Goal: Task Accomplishment & Management: Complete application form

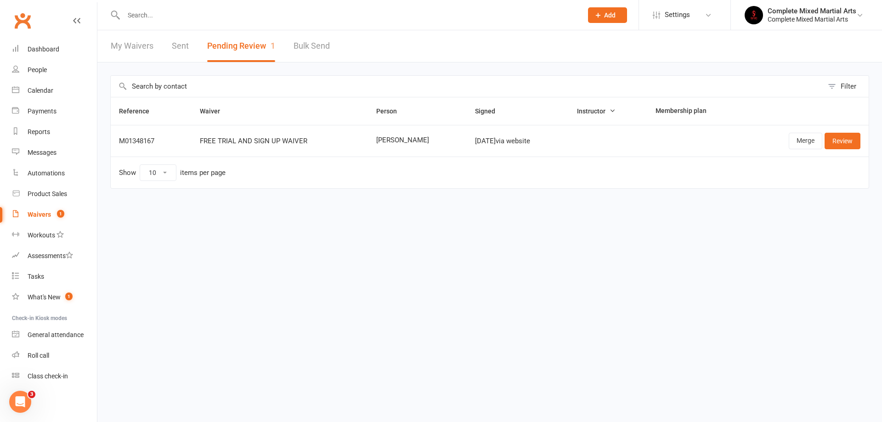
click at [150, 17] on input "text" at bounding box center [348, 15] width 455 height 13
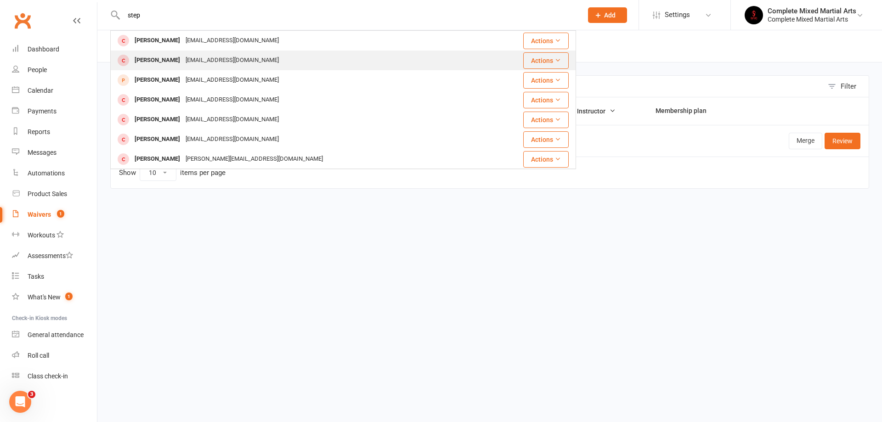
type input "step"
click at [173, 56] on div "[PERSON_NAME]" at bounding box center [157, 60] width 51 height 13
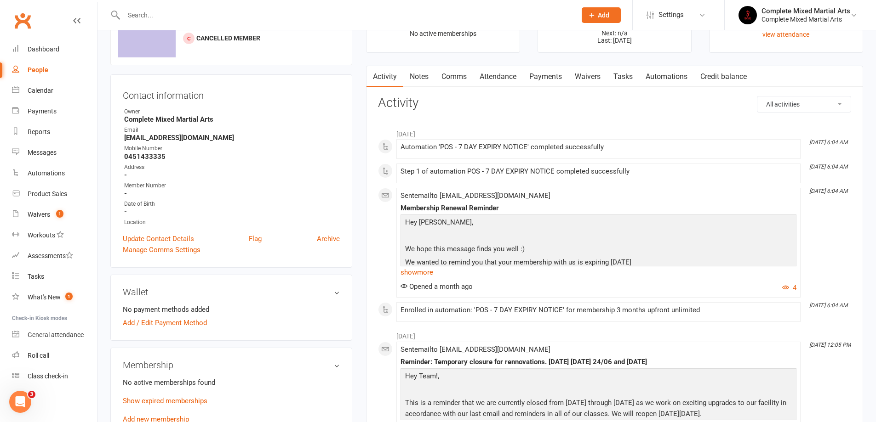
scroll to position [184, 0]
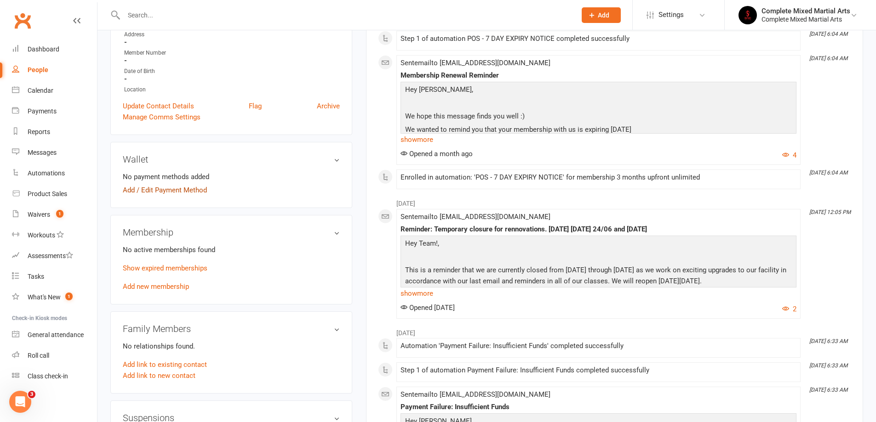
click at [175, 191] on link "Add / Edit Payment Method" at bounding box center [165, 190] width 84 height 11
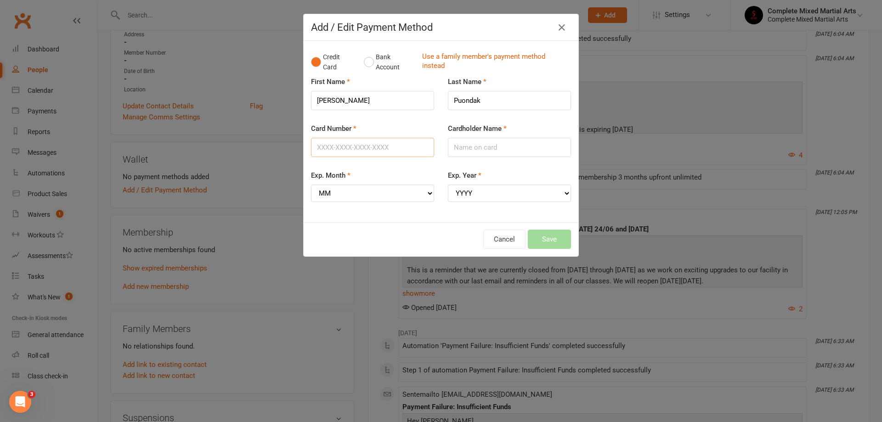
click at [348, 146] on input "Card Number" at bounding box center [372, 147] width 123 height 19
click at [370, 85] on div "First Name [PERSON_NAME]" at bounding box center [372, 93] width 123 height 34
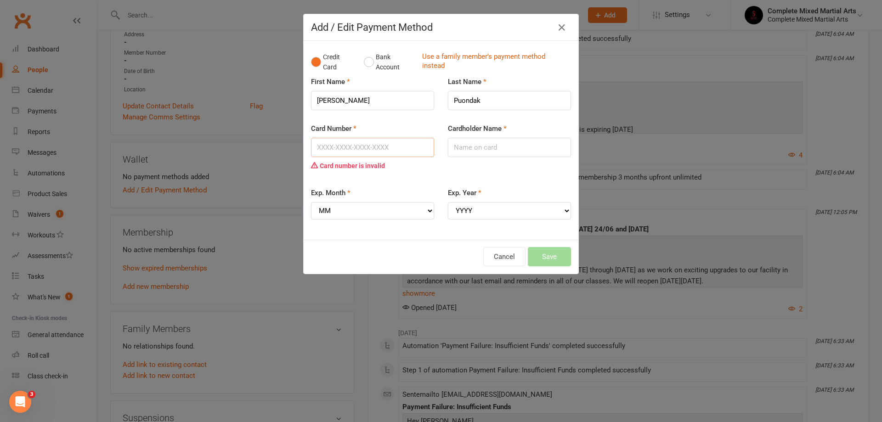
click at [358, 144] on input "Card Number" at bounding box center [372, 147] width 123 height 19
click at [337, 153] on input "Card Number" at bounding box center [372, 147] width 123 height 19
click at [374, 120] on div "First Name [PERSON_NAME]" at bounding box center [372, 99] width 137 height 47
click at [348, 148] on input "Card Number" at bounding box center [372, 147] width 123 height 19
click at [492, 147] on input "Cardholder Name" at bounding box center [509, 147] width 123 height 19
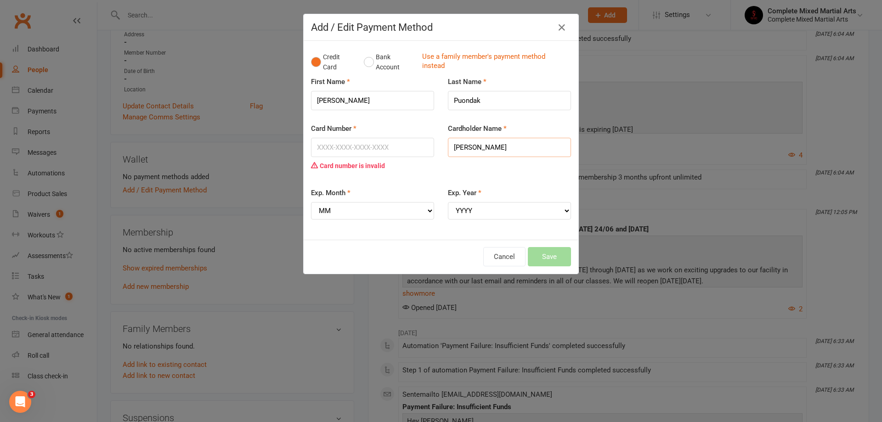
type input "[PERSON_NAME]"
click at [366, 151] on input "Card Number" at bounding box center [372, 147] width 123 height 19
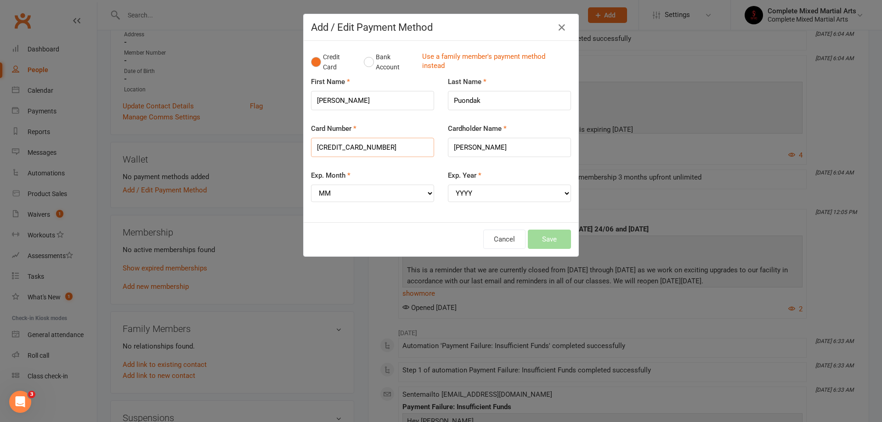
type input "[CREDIT_CARD_NUMBER]"
click at [399, 193] on select "MM 01 02 03 04 05 06 07 08 09 10 11 12" at bounding box center [372, 193] width 123 height 17
select select "10"
click at [311, 185] on select "MM 01 02 03 04 05 06 07 08 09 10 11 12" at bounding box center [372, 193] width 123 height 17
click at [486, 181] on div "Exp. Year YYYY 2025 2026 2027 2028 2029 2030 2031 2032 2033 2034" at bounding box center [509, 186] width 123 height 32
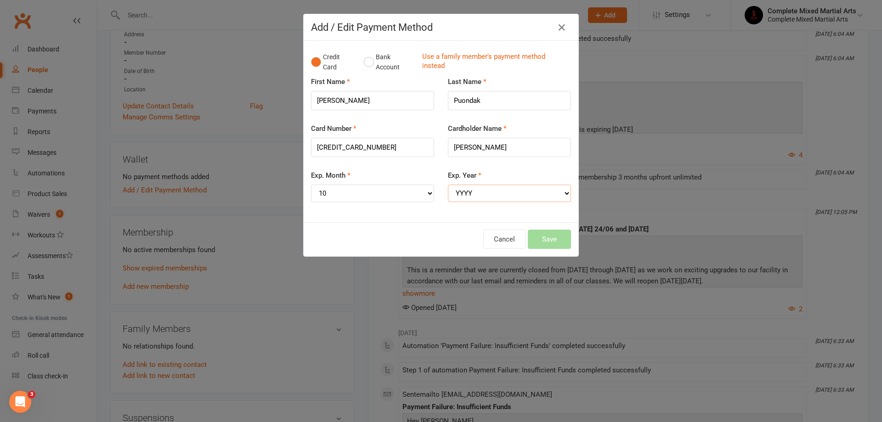
click at [486, 186] on select "YYYY 2025 2026 2027 2028 2029 2030 2031 2032 2033 2034" at bounding box center [509, 193] width 123 height 17
select select "2028"
click at [448, 185] on select "YYYY 2025 2026 2027 2028 2029 2030 2031 2032 2033 2034" at bounding box center [509, 193] width 123 height 17
click at [555, 242] on button "Save" at bounding box center [549, 239] width 43 height 19
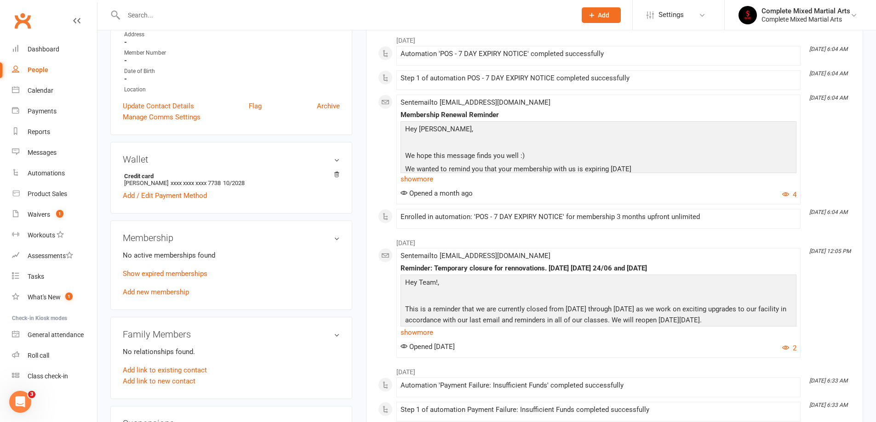
click at [176, 291] on link "Add new membership" at bounding box center [156, 292] width 66 height 8
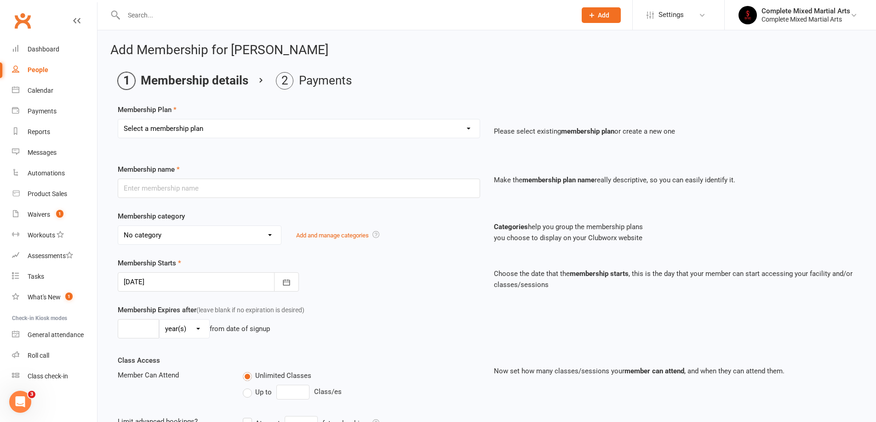
click at [216, 134] on select "Select a membership plan Create new Membership Plan Adults_01_$40 Adults_02_$70…" at bounding box center [298, 128] width 361 height 18
select select "5"
click at [118, 119] on select "Select a membership plan Create new Membership Plan Adults_01_$40 Adults_02_$70…" at bounding box center [298, 128] width 361 height 18
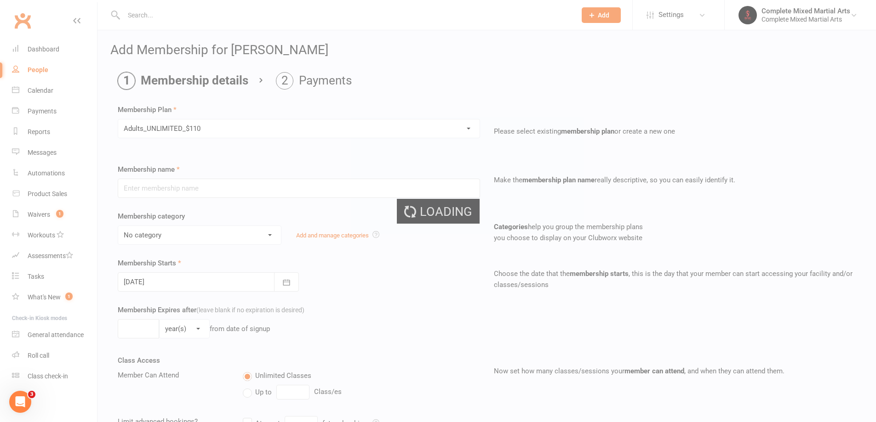
type input "Adults_UNLIMITED_$110"
select select "10"
type input "0"
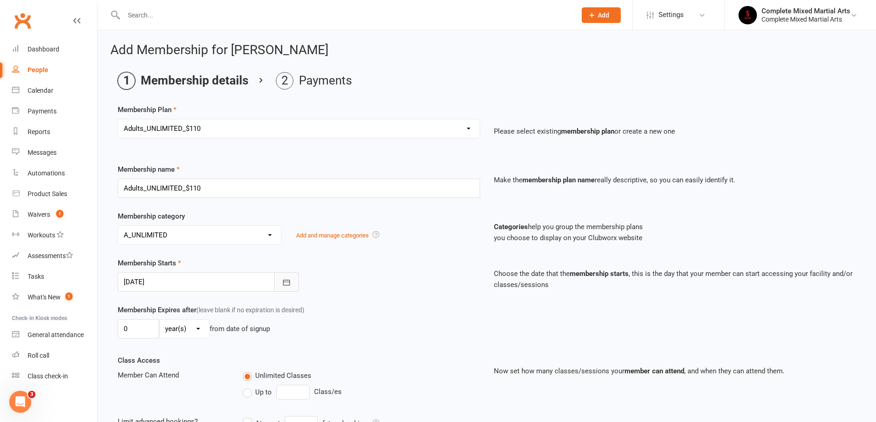
click at [282, 287] on button "button" at bounding box center [286, 282] width 25 height 19
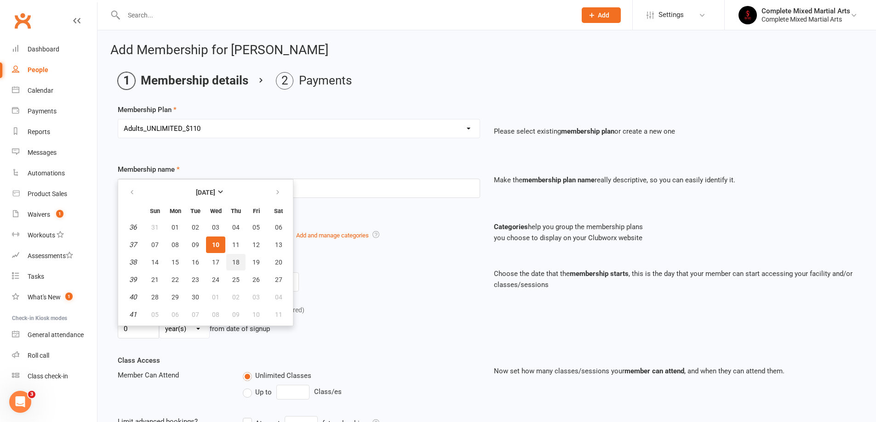
click at [232, 262] on span "18" at bounding box center [235, 262] width 7 height 7
type input "[DATE]"
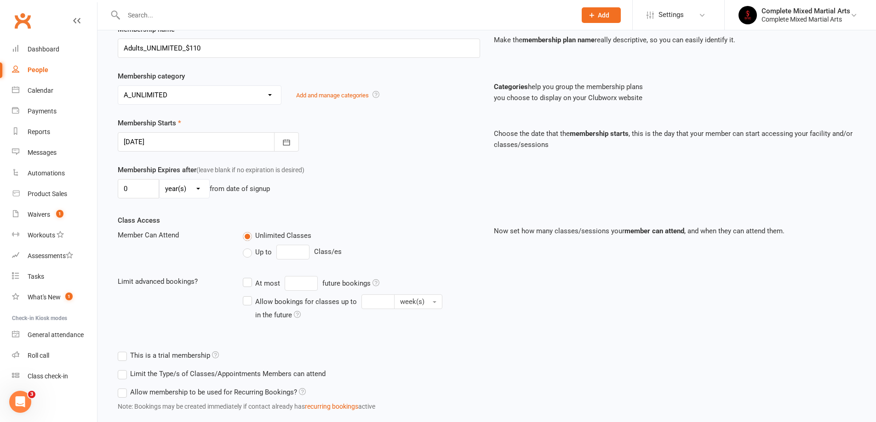
scroll to position [198, 0]
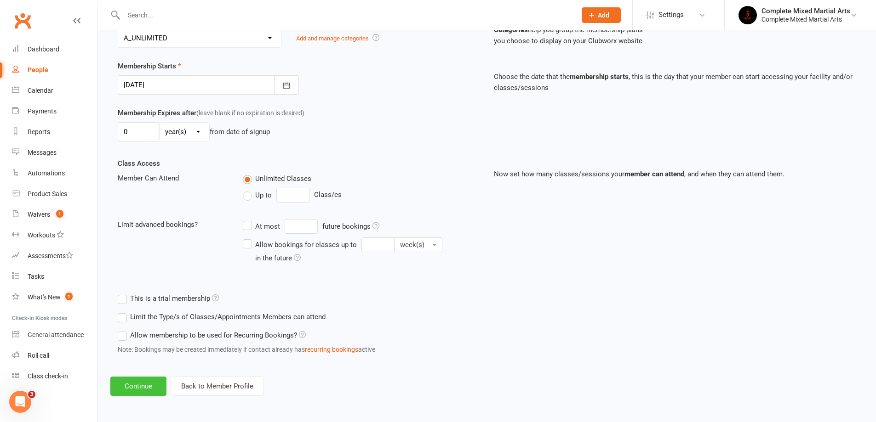
click at [117, 387] on button "Continue" at bounding box center [138, 386] width 56 height 19
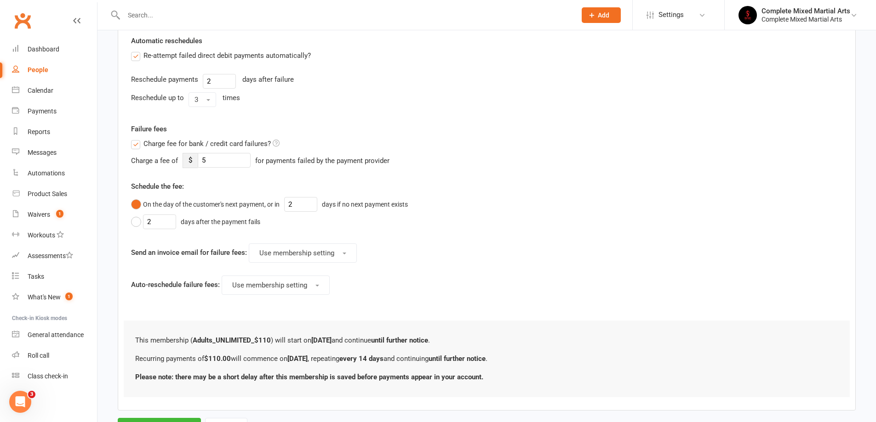
scroll to position [368, 0]
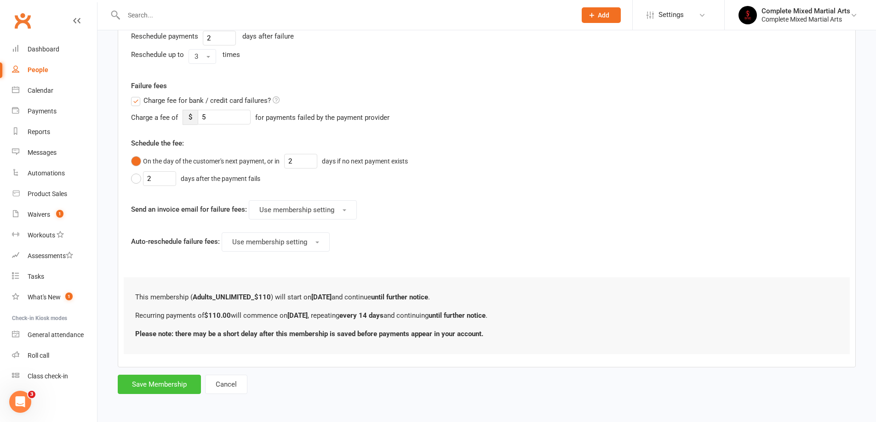
click at [169, 388] on button "Save Membership" at bounding box center [159, 384] width 83 height 19
